Goal: Task Accomplishment & Management: Manage account settings

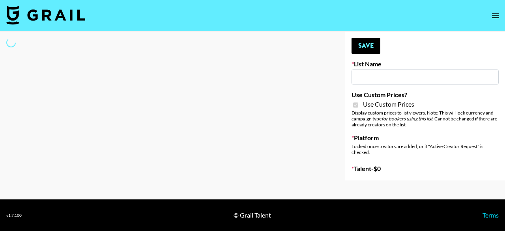
click at [374, 74] on input at bounding box center [424, 76] width 147 height 15
type input "Brickhouse (12th Sept)"
checkbox input "true"
click at [373, 82] on input "Brickhouse (12th Sept)" at bounding box center [424, 76] width 147 height 15
select select "Brand"
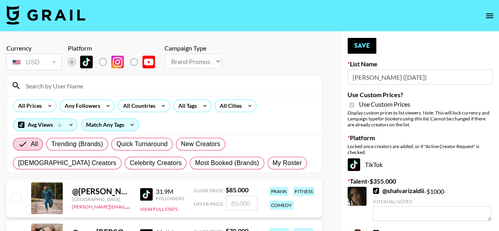
click at [220, 92] on div at bounding box center [164, 85] width 315 height 21
click at [73, 87] on input at bounding box center [169, 85] width 296 height 13
type input "kamy"
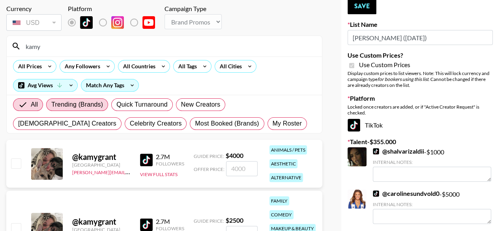
scroll to position [79, 0]
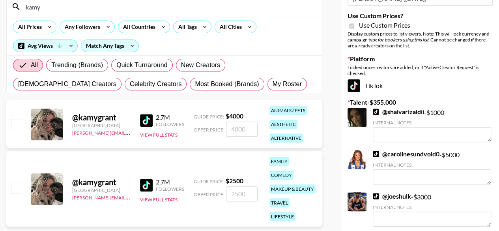
click at [18, 122] on input "checkbox" at bounding box center [15, 123] width 9 height 9
checkbox input "true"
type input "4000"
click at [239, 130] on input "4000" at bounding box center [242, 128] width 32 height 15
click at [244, 131] on input "4000" at bounding box center [242, 128] width 32 height 15
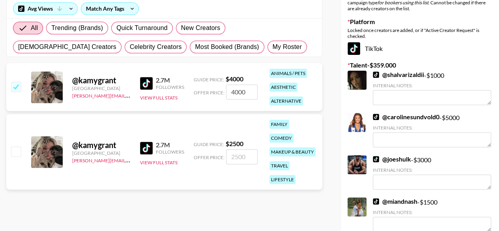
scroll to position [118, 0]
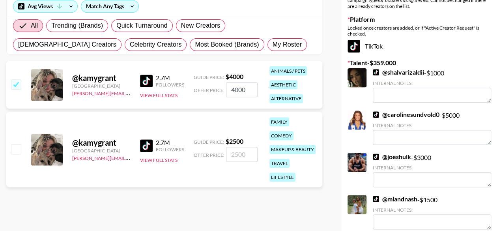
click at [188, 104] on div "@ kamygrant United States cindy.corujo@grail-talent.com 2.7M Followers View Ful…" at bounding box center [164, 85] width 316 height 48
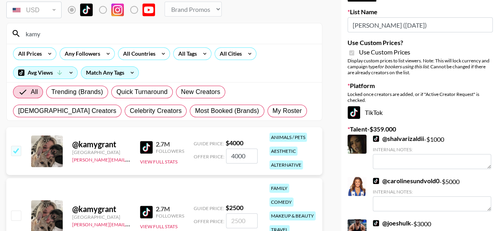
scroll to position [39, 0]
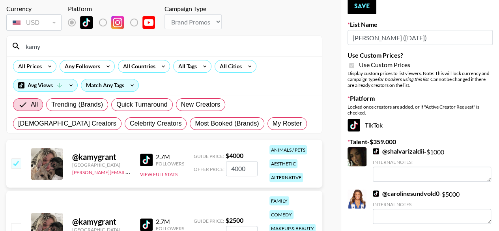
click at [259, 23] on div "Currency USD USD ​ Platform Campaign Type Choose Type... Song Promos Brand Prom…" at bounding box center [164, 19] width 316 height 28
click at [250, 171] on input "4000" at bounding box center [242, 168] width 32 height 15
click at [255, 181] on div "@ kamygrant United States cindy.corujo@grail-talent.com 2.7M Followers View Ful…" at bounding box center [164, 164] width 316 height 48
click at [60, 46] on input "kamy" at bounding box center [169, 46] width 296 height 13
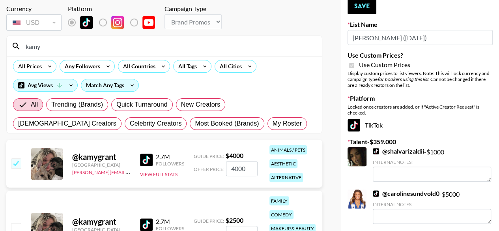
click at [60, 46] on input "kamy" at bounding box center [169, 46] width 296 height 13
checkbox input "false"
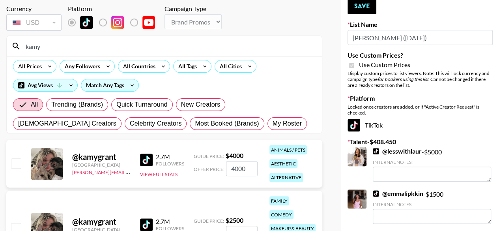
click at [372, 65] on span "Use Custom Prices" at bounding box center [384, 65] width 51 height 8
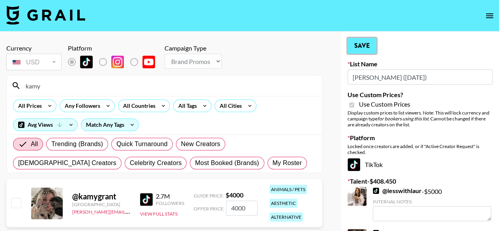
click at [362, 47] on button "Save" at bounding box center [361, 46] width 29 height 16
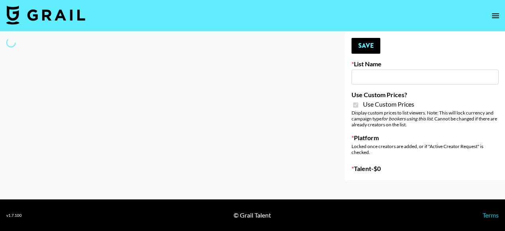
type input "Dime Beauty"
checkbox input "true"
select select "Brand"
type input "[PERSON_NAME] ([DATE])"
checkbox input "true"
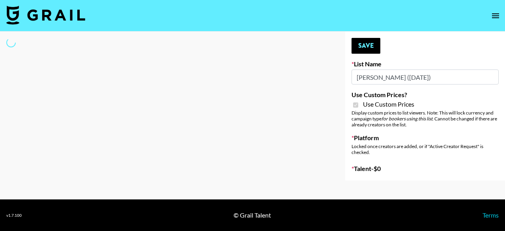
select select "Brand"
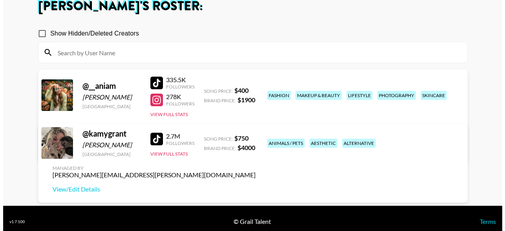
scroll to position [57, 0]
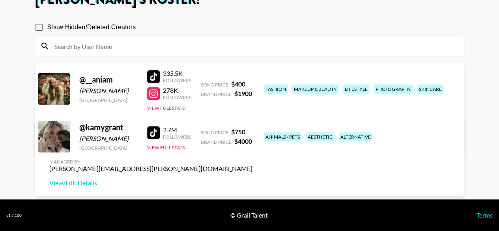
click at [188, 134] on div "2.7M" at bounding box center [177, 130] width 28 height 8
click at [176, 150] on button "View Full Stats" at bounding box center [165, 147] width 37 height 6
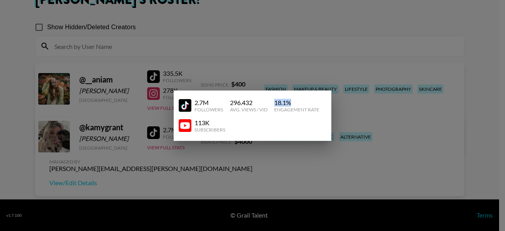
drag, startPoint x: 276, startPoint y: 102, endPoint x: 291, endPoint y: 102, distance: 15.0
click at [291, 102] on div "18.1 %" at bounding box center [296, 103] width 45 height 8
copy div "18.1 %"
drag, startPoint x: 227, startPoint y: 101, endPoint x: 235, endPoint y: 101, distance: 7.5
click at [235, 101] on div "2.7M Followers 296.432 Avg. Views / Vid 18.1 % Engagement Rate" at bounding box center [252, 105] width 147 height 20
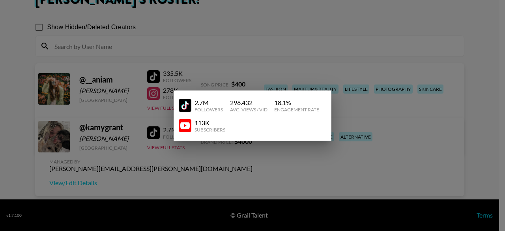
click at [276, 108] on div "Engagement Rate" at bounding box center [296, 109] width 45 height 6
drag, startPoint x: 260, startPoint y: 101, endPoint x: 227, endPoint y: 102, distance: 33.1
click at [227, 102] on div "2.7M Followers 296.432 Avg. Views / Vid 18.1 % Engagement Rate" at bounding box center [252, 105] width 147 height 20
copy div "296.432"
click at [255, 125] on div "113K Subscribers" at bounding box center [249, 126] width 141 height 14
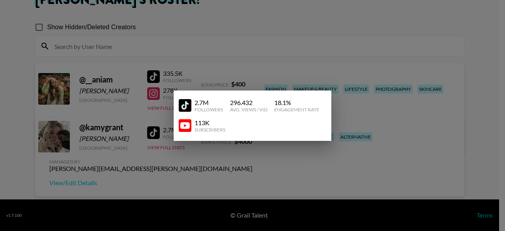
click at [235, 102] on div "296.432" at bounding box center [248, 103] width 37 height 8
copy div "296.432"
click at [255, 120] on div "113K Subscribers" at bounding box center [249, 126] width 141 height 14
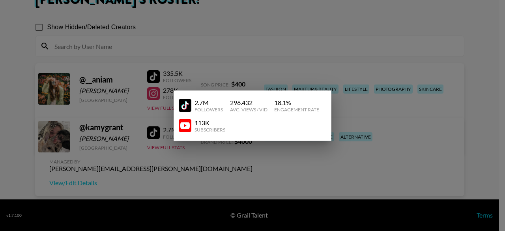
click at [255, 120] on div "113K Subscribers" at bounding box center [249, 126] width 141 height 14
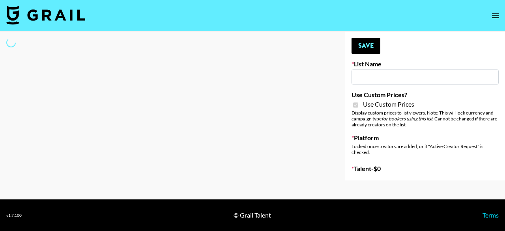
type input "Redence Beauty"
checkbox input "true"
select select "Brand"
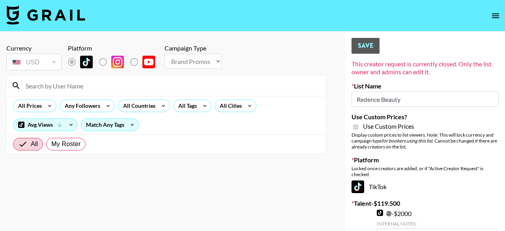
select select "Brand"
